Goal: Transaction & Acquisition: Purchase product/service

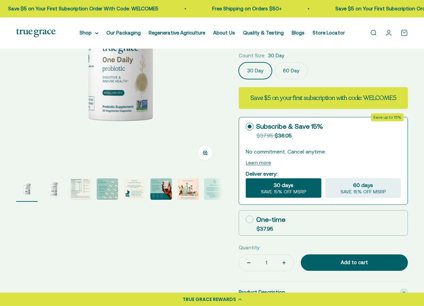
click at [265, 218] on div "One-time" at bounding box center [266, 220] width 40 height 10
click at [246, 219] on input "One-time $37.95" at bounding box center [245, 219] width 0 height 0
radio input "true"
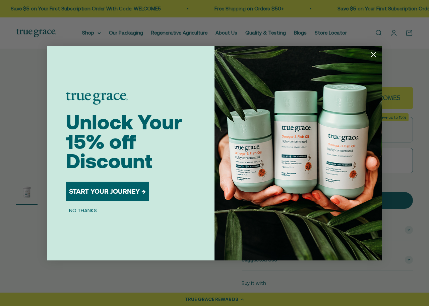
click at [374, 55] on circle "Close dialog" at bounding box center [373, 54] width 11 height 11
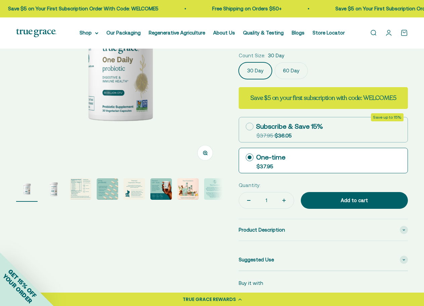
click at [283, 201] on icon "Increase quantity" at bounding box center [283, 201] width 3 height 0
type input "2"
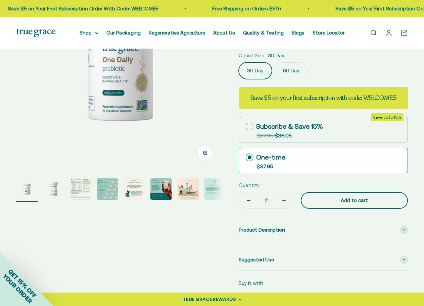
click at [355, 197] on div "Add to cart" at bounding box center [354, 201] width 80 height 8
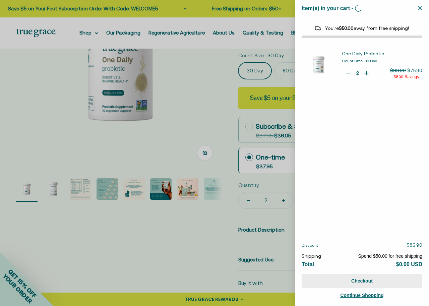
click at [364, 280] on button "Checkout" at bounding box center [362, 281] width 121 height 14
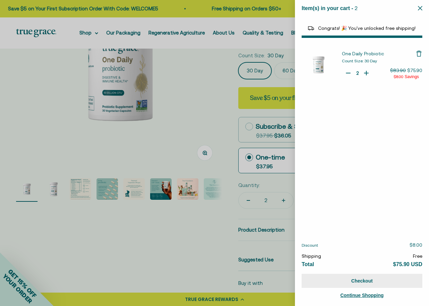
select select "44878154563798"
select select "40055698129088"
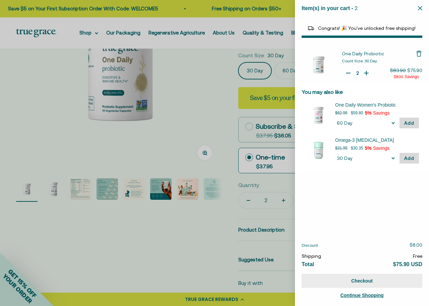
click at [364, 280] on button "Checkout" at bounding box center [362, 281] width 121 height 14
